Goal: Task Accomplishment & Management: Manage account settings

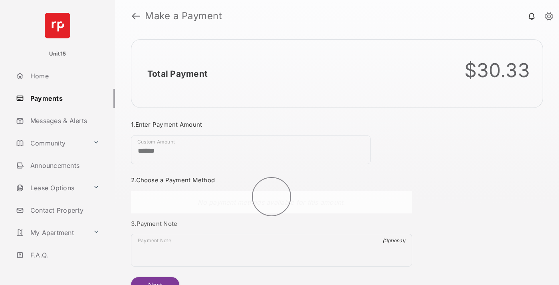
scroll to position [43, 0]
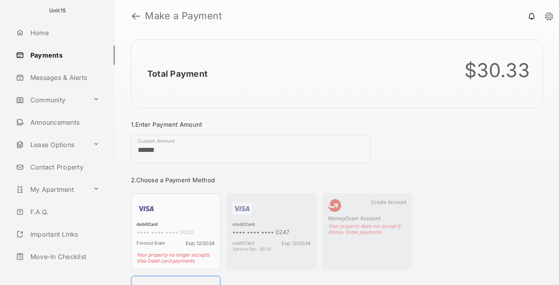
click at [62, 269] on link "Logout" at bounding box center [64, 278] width 102 height 19
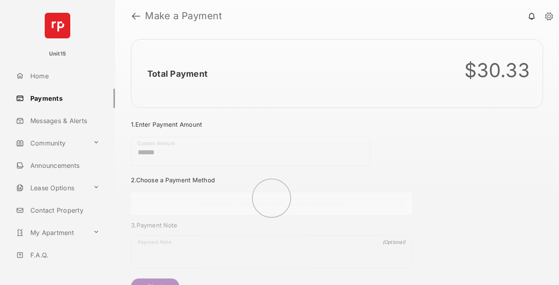
scroll to position [43, 0]
